Goal: Task Accomplishment & Management: Use online tool/utility

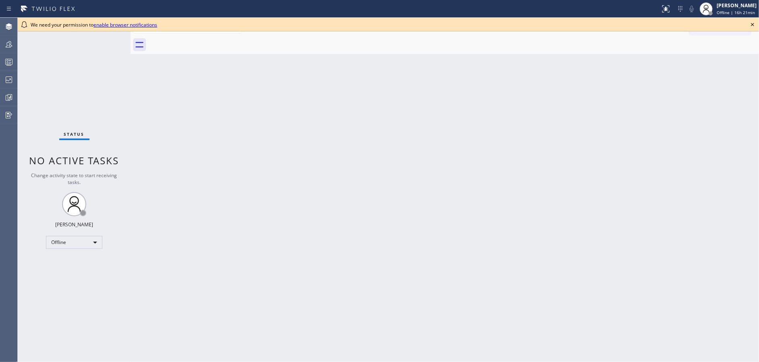
click at [752, 23] on icon at bounding box center [753, 25] width 10 height 10
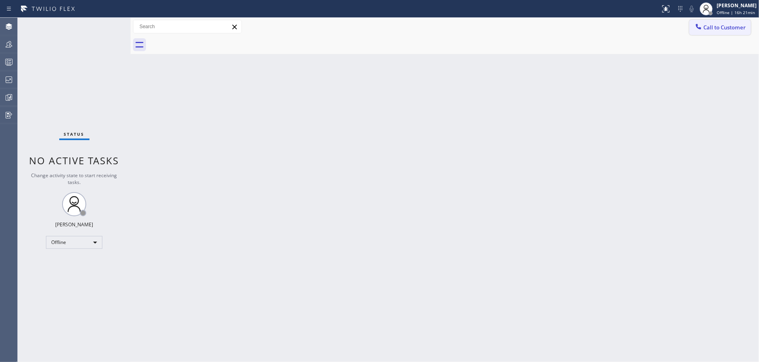
click at [745, 12] on span "Offline | 16h 21min" at bounding box center [736, 13] width 38 height 6
click at [687, 42] on button "Available" at bounding box center [718, 43] width 81 height 10
click at [744, 12] on span "Available | 2s" at bounding box center [730, 13] width 27 height 6
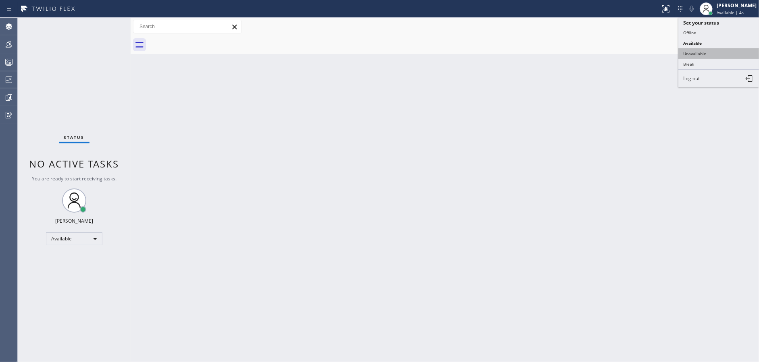
click at [721, 54] on button "Unavailable" at bounding box center [718, 53] width 81 height 10
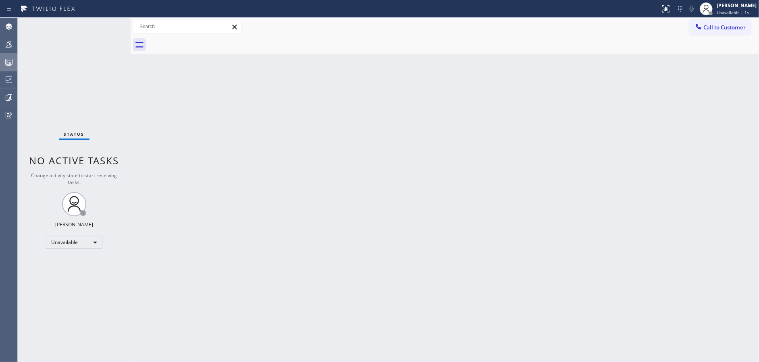
click at [3, 62] on div at bounding box center [9, 62] width 18 height 10
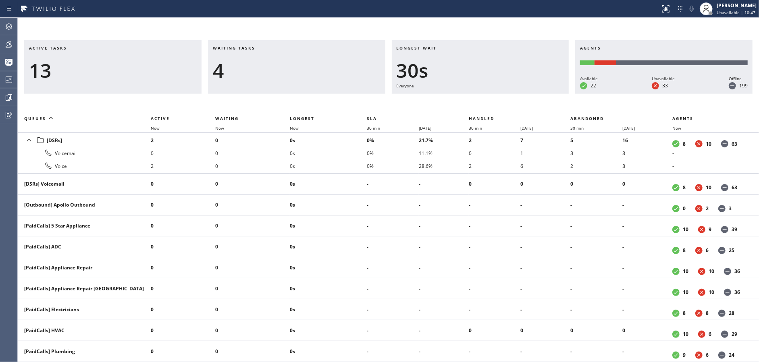
click at [366, 44] on div "Waiting tasks 4" at bounding box center [296, 67] width 177 height 54
click at [5, 82] on icon at bounding box center [9, 80] width 10 height 10
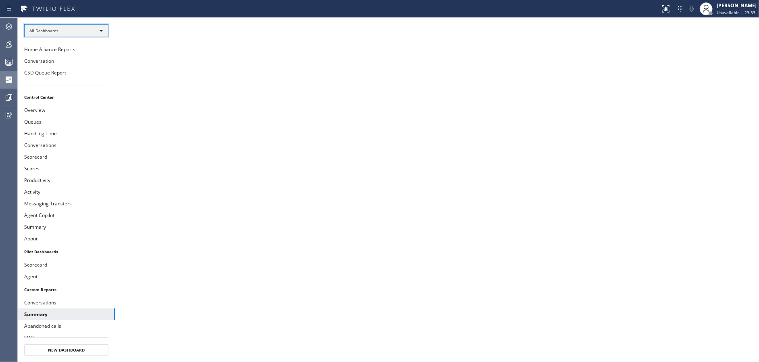
click at [80, 31] on div "All Dashboards" at bounding box center [66, 30] width 84 height 13
click at [74, 81] on li "Custom Reports" at bounding box center [66, 82] width 83 height 10
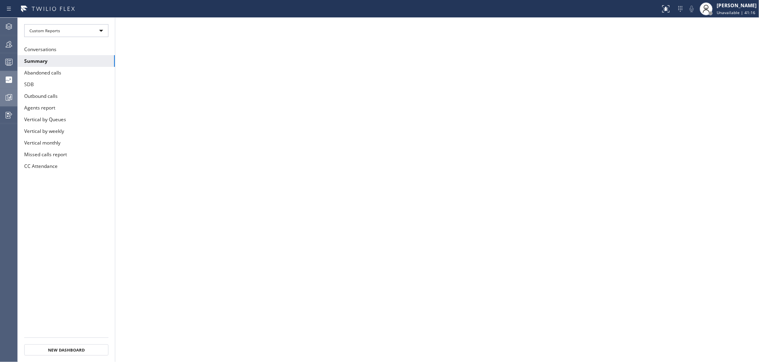
click at [8, 97] on icon at bounding box center [10, 97] width 4 height 6
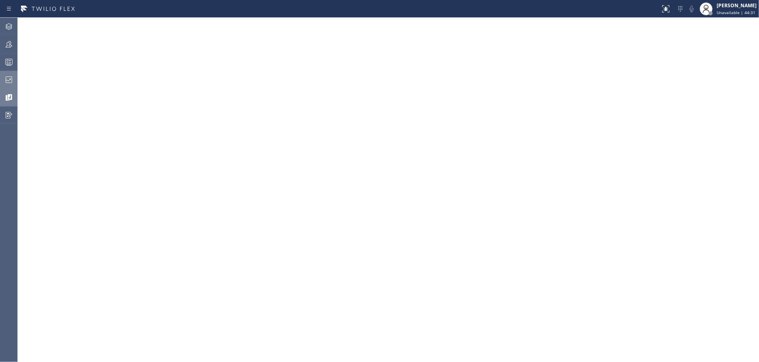
click at [6, 79] on icon at bounding box center [9, 80] width 10 height 10
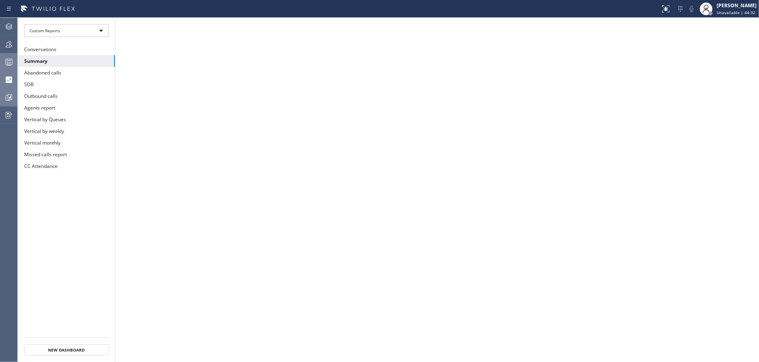
click at [4, 60] on icon at bounding box center [9, 62] width 10 height 10
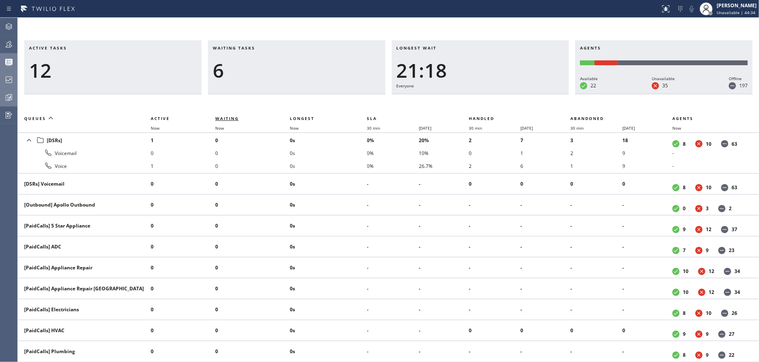
click at [222, 117] on span "Waiting" at bounding box center [226, 119] width 23 height 6
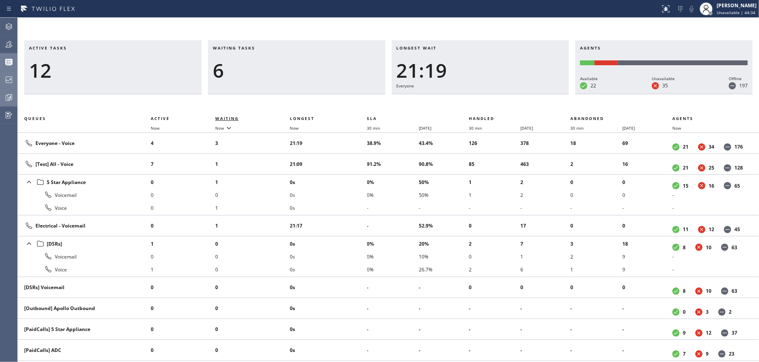
click at [222, 117] on span "Waiting" at bounding box center [226, 119] width 23 height 6
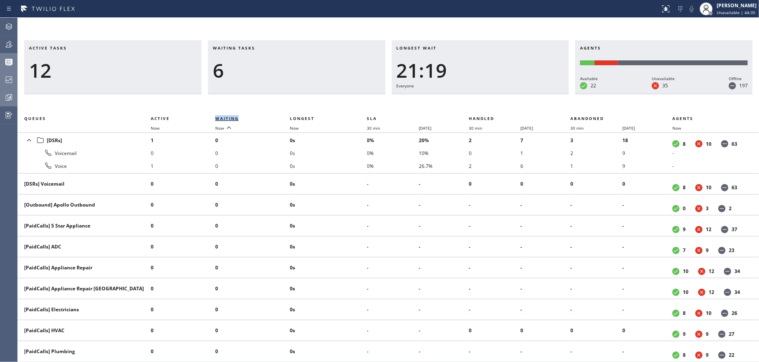
click at [222, 117] on span "Waiting" at bounding box center [226, 119] width 23 height 6
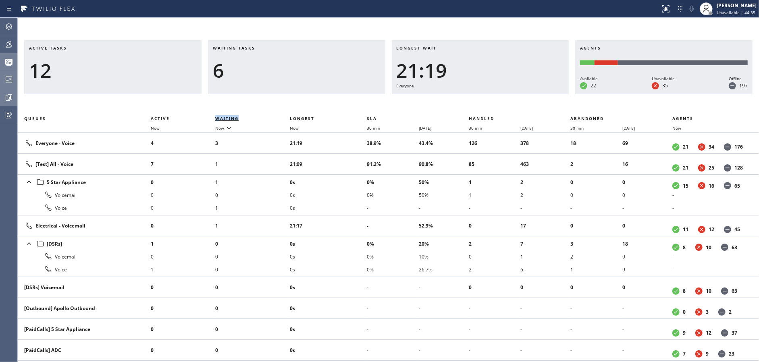
click at [222, 117] on span "Waiting" at bounding box center [226, 119] width 23 height 6
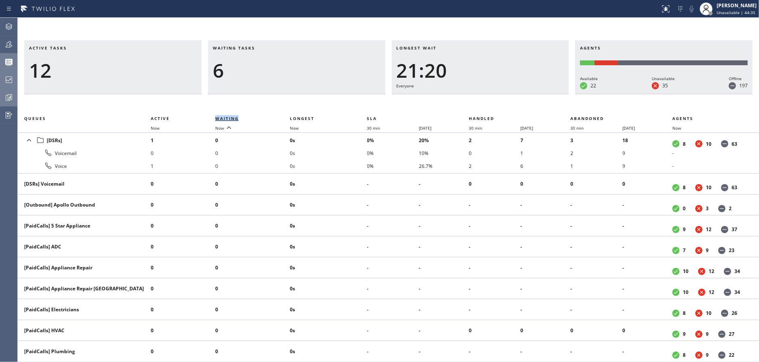
click at [222, 117] on span "Waiting" at bounding box center [226, 119] width 23 height 6
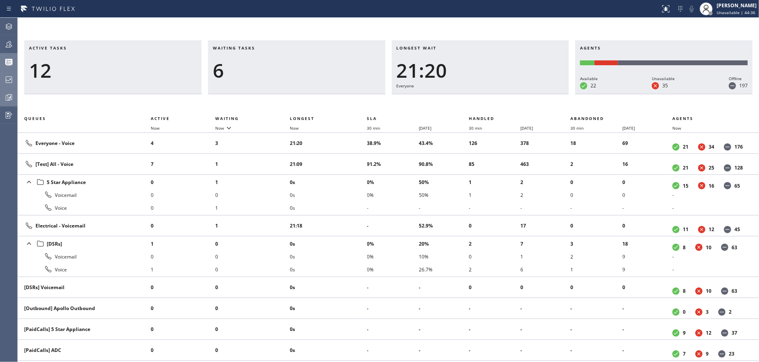
click at [276, 77] on div "6" at bounding box center [297, 70] width 168 height 23
click at [6, 98] on icon at bounding box center [9, 98] width 10 height 10
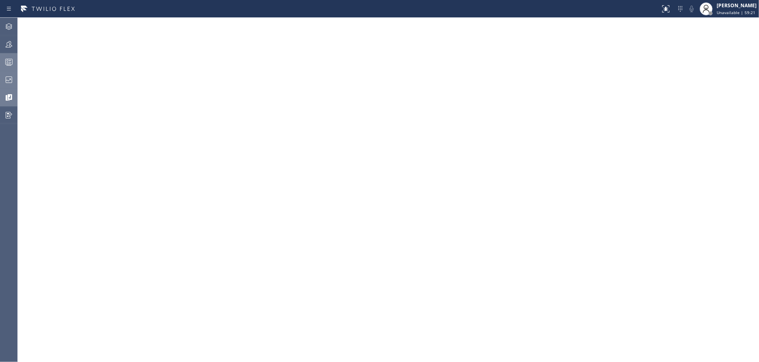
click at [3, 79] on div at bounding box center [9, 80] width 18 height 10
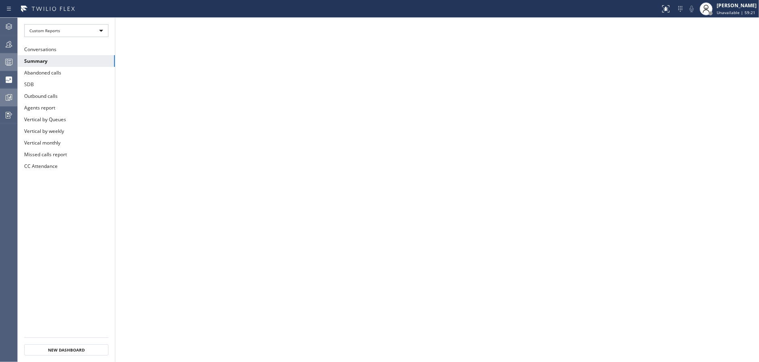
click at [4, 62] on icon at bounding box center [9, 62] width 10 height 10
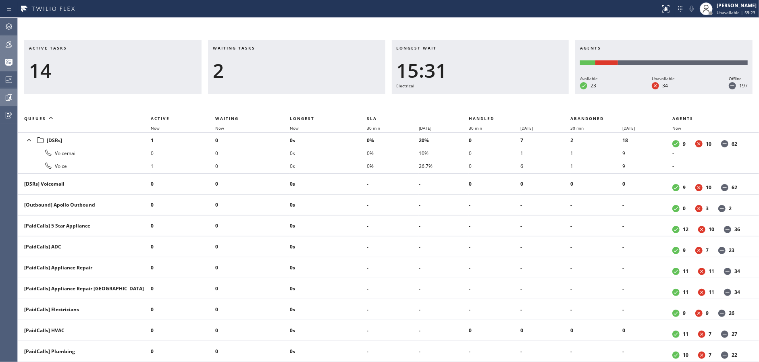
click at [4, 47] on icon at bounding box center [9, 44] width 10 height 10
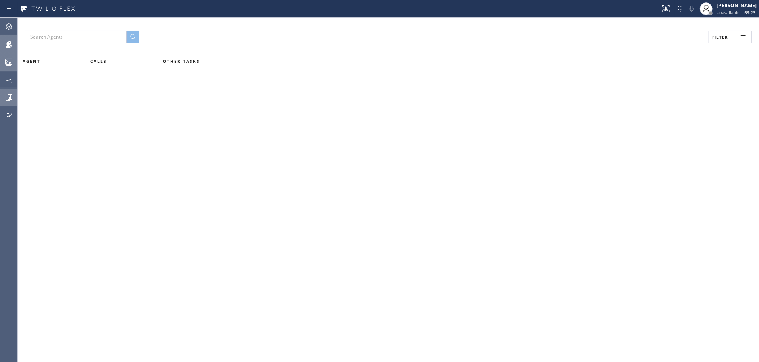
click at [6, 68] on div at bounding box center [9, 62] width 18 height 16
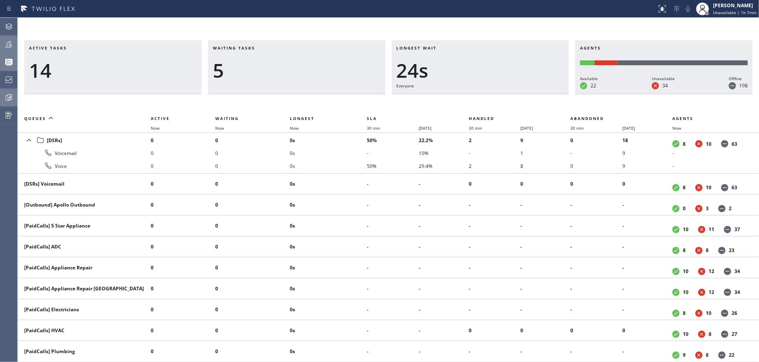
click at [0, 98] on div at bounding box center [9, 98] width 18 height 10
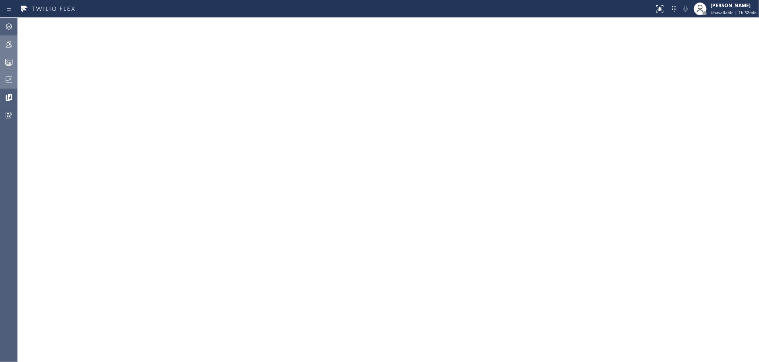
click at [10, 78] on icon at bounding box center [9, 80] width 10 height 10
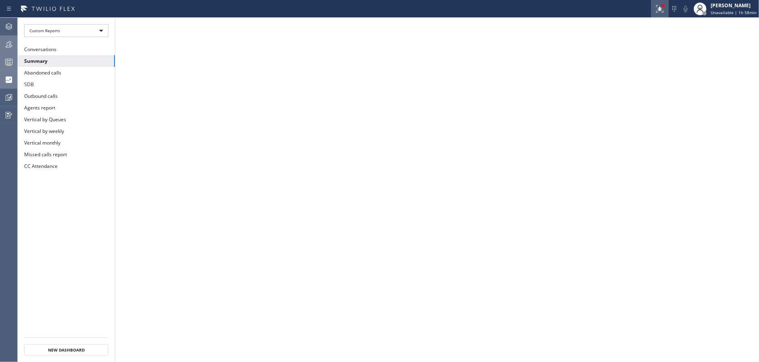
click at [661, 12] on icon at bounding box center [660, 9] width 10 height 10
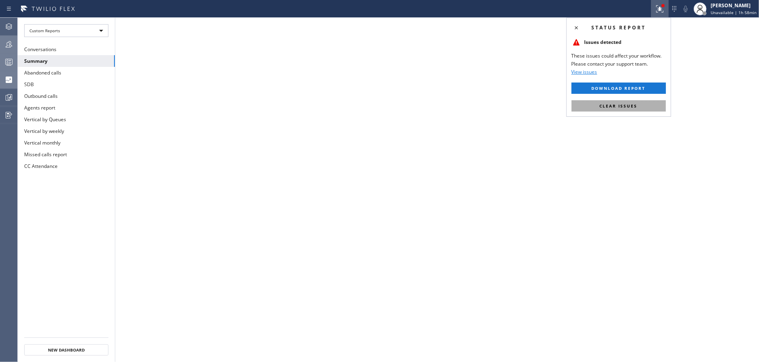
click at [624, 102] on button "Clear issues" at bounding box center [618, 105] width 94 height 11
